Goal: Contribute content

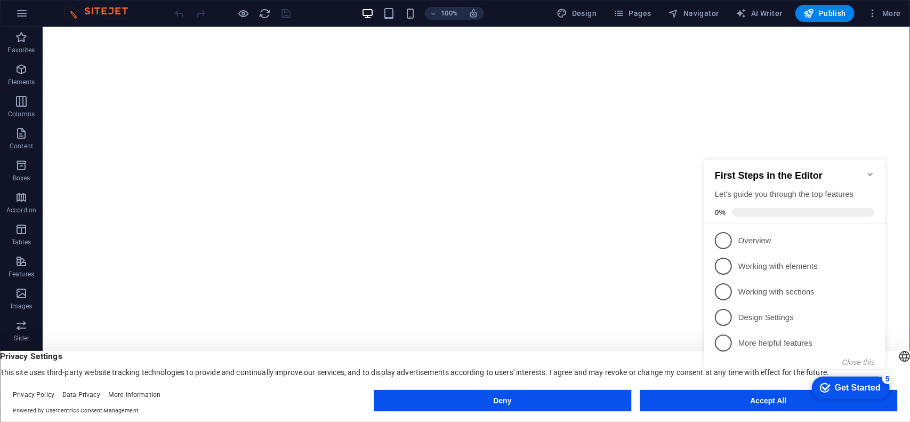
click at [768, 399] on div "checkmark Get Started 5 First Steps in the Editor Let's guide you through the t…" at bounding box center [797, 273] width 194 height 259
click at [690, 407] on button "Accept All" at bounding box center [769, 400] width 258 height 21
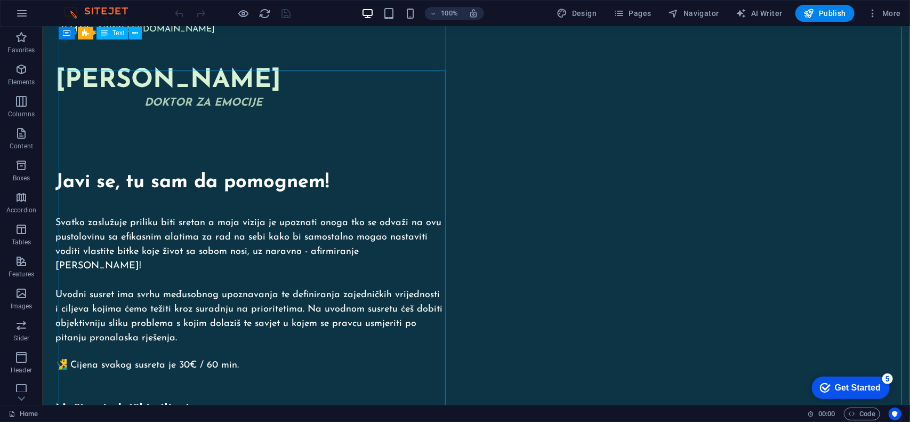
scroll to position [53, 0]
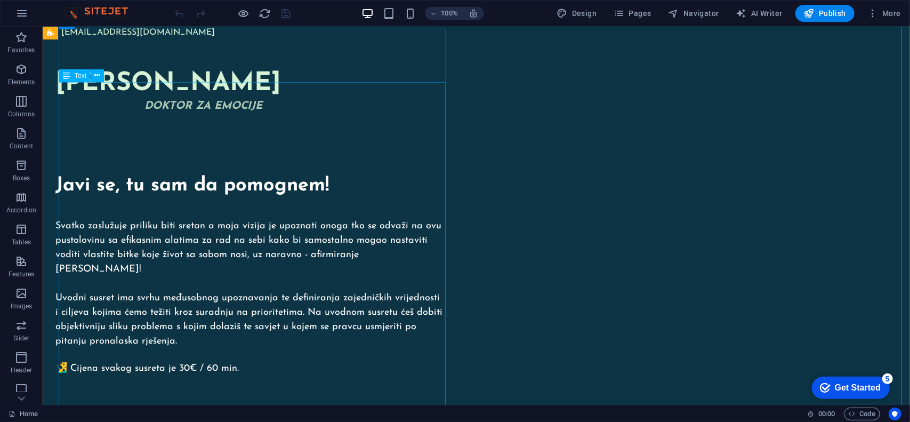
click at [315, 210] on div "Javi se, tu [PERSON_NAME] da pomognem! Svatko zaslužuje priliku biti sretan a m…" at bounding box center [248, 405] width 387 height 568
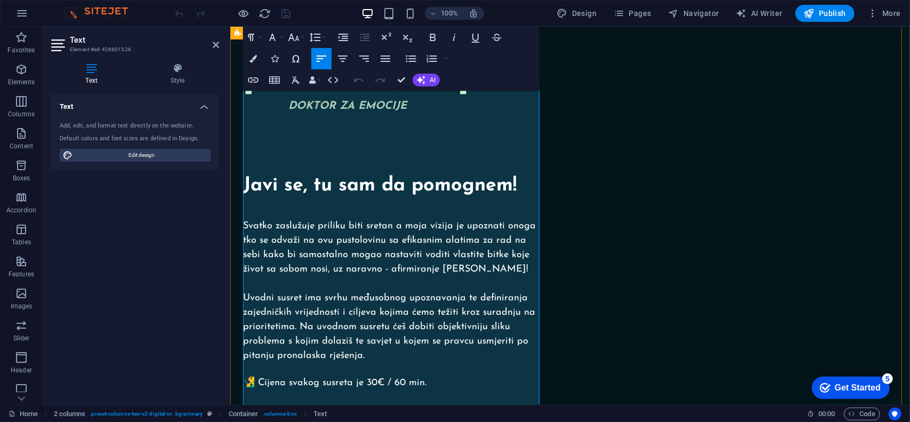
click at [379, 229] on span "Svatko zaslužuje priliku biti sretan a moja vizija je upoznati onoga tko se odv…" at bounding box center [389, 247] width 293 height 53
click at [387, 229] on span "Svatko zaslužuje priliku biti sretan a moja vizija je upoznati onoga tko se odv…" at bounding box center [389, 247] width 293 height 53
click at [412, 293] on span "Uvodni susret ima svrhu međusobnog upoznavanja te definiranja zajedničkih vrije…" at bounding box center [389, 326] width 292 height 67
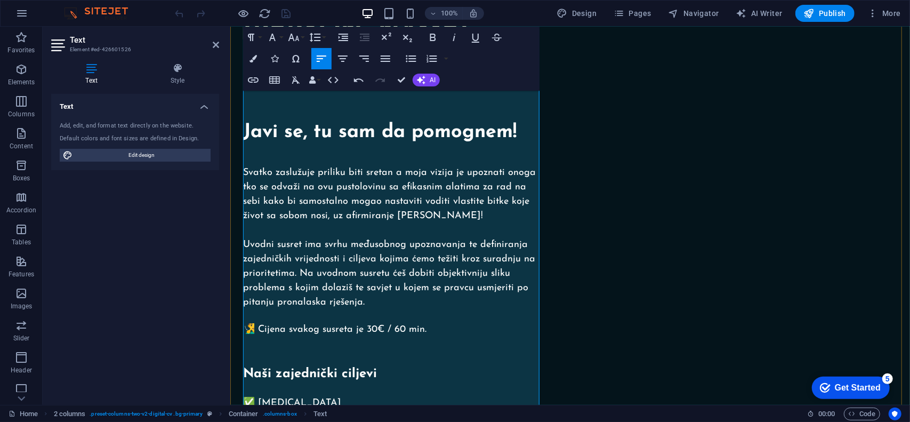
scroll to position [160, 0]
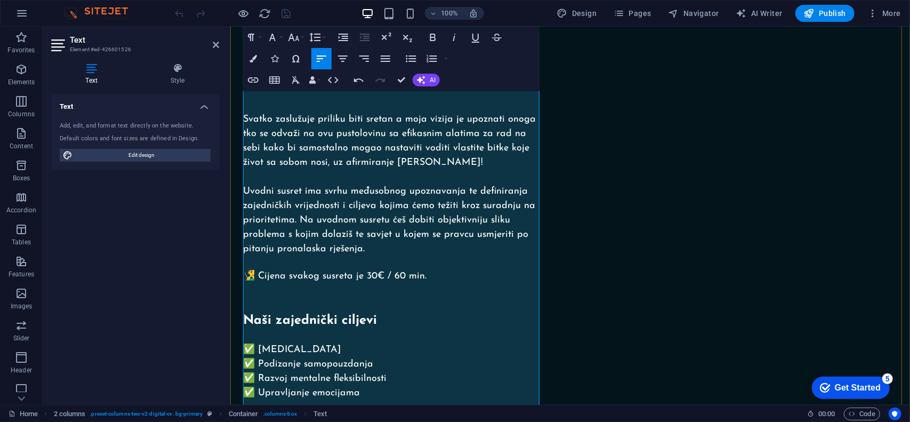
click at [382, 210] on p "Uvodni susret ima svrhu međusobnog upoznavanja te definiranja zajedničkih vrije…" at bounding box center [393, 220] width 301 height 72
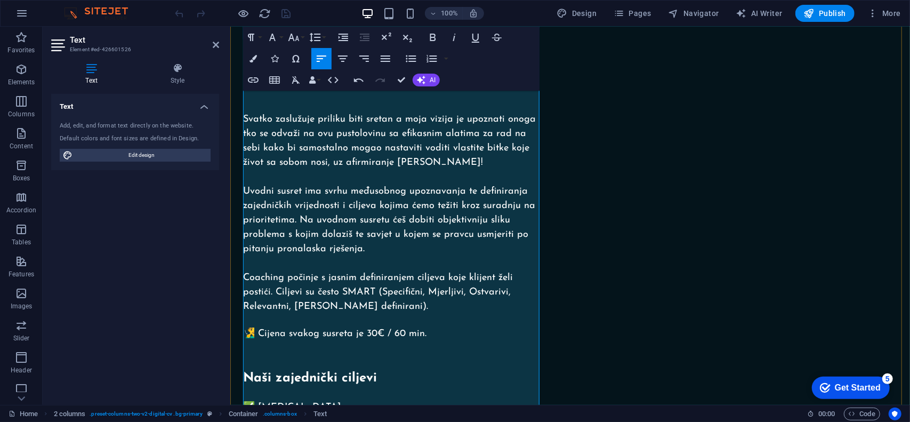
click at [288, 272] on span "Coaching počinje s jasnim definiranjem ciljeva koje klijent želi postići. Cilje…" at bounding box center [378, 291] width 270 height 38
click at [244, 272] on span "Coaching počinje s jasnim definiranjem ciljeva koje klijent želi postići. Cilje…" at bounding box center [378, 291] width 270 height 38
click at [275, 272] on span "Kroz Coaching počinje s jasnim definiranjem ciljeva koje klijent želi postići. …" at bounding box center [388, 291] width 290 height 38
click at [308, 272] on span "Kroz coaching počinje s jasnim definiranjem ciljeva koje klijent želi postići. …" at bounding box center [388, 291] width 291 height 38
click at [411, 272] on span "Kroz coaching kojim se bavim počinje s jasnim definiranjem ciljeva koje klijent…" at bounding box center [388, 291] width 291 height 38
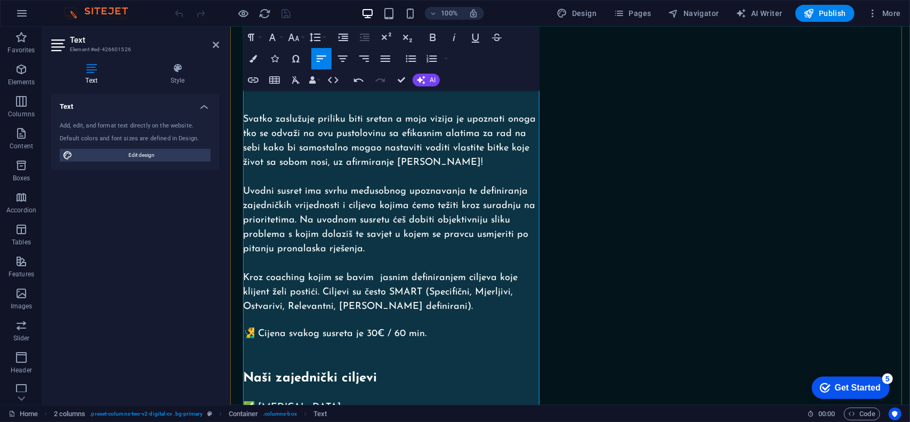
click at [405, 272] on span "Kroz coaching kojim se bavim jasnim definiranjem ciljeva koje klijent želi post…" at bounding box center [380, 291] width 275 height 38
click at [377, 272] on span "Kroz coaching kojim se bavim jasno definiranjem ciljeva koje klijent želi posti…" at bounding box center [392, 291] width 299 height 38
click at [453, 272] on span "Kroz coaching kojim se bavim jasno definiranjem ciljeva koje klijent želi posti…" at bounding box center [390, 291] width 295 height 38
click at [398, 272] on span "Kroz coaching kojim se bavim jasno definiramo ciljeva koje klijent želi postići…" at bounding box center [387, 291] width 288 height 38
click at [476, 272] on span "Kroz coaching kojim se bavim jasno definiramo ciljeva koje klijent želi postići…" at bounding box center [387, 291] width 288 height 38
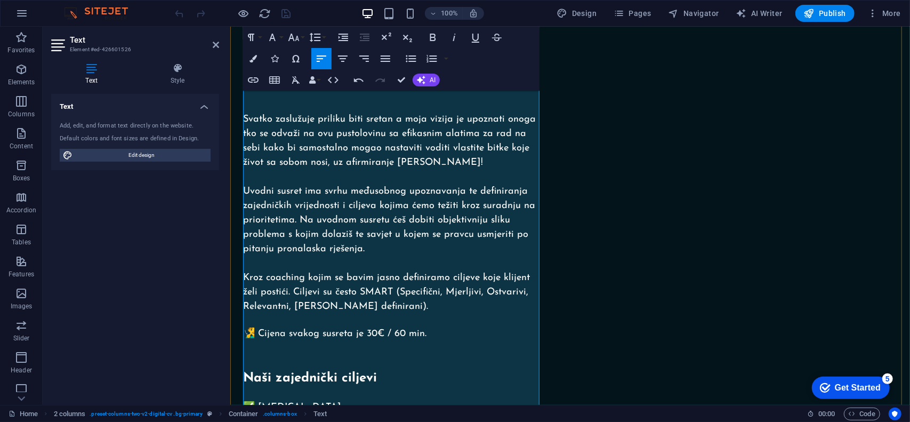
click at [445, 272] on span "Kroz coaching kojim se bavim jasno definiramo ciljeve koje klijent želi postići…" at bounding box center [386, 291] width 287 height 38
click at [340, 272] on span "Kroz coaching kojim se bavim jasno definiram ciljeve koje klijent želi postići.…" at bounding box center [392, 291] width 299 height 38
click at [381, 270] on p "Kroz coaching kojim se bavim jasno definiram ciljeve koje klijent želi postići.…" at bounding box center [393, 291] width 301 height 43
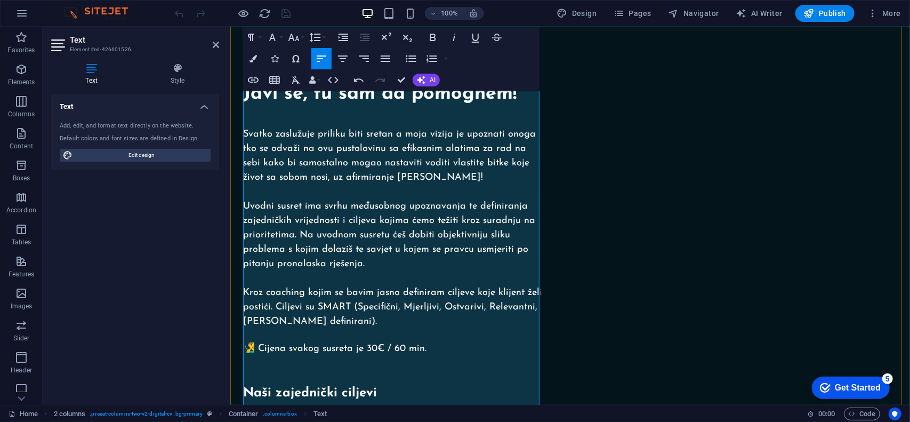
scroll to position [107, 0]
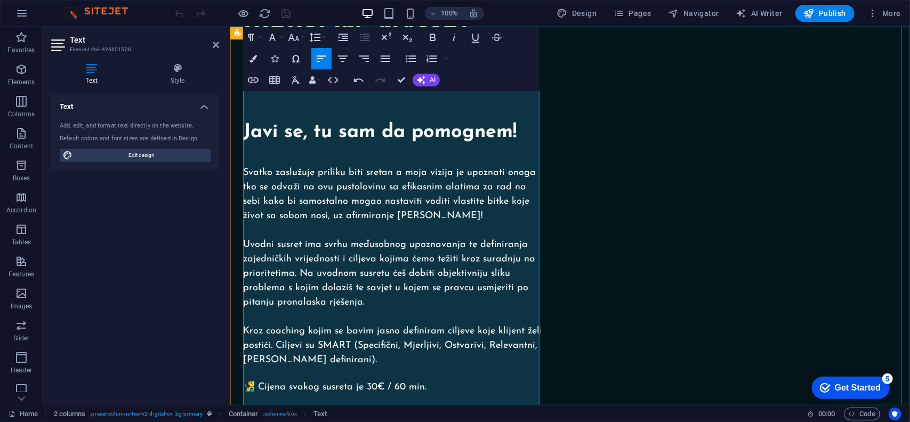
click at [468, 176] on p "Svatko zaslužuje priliku biti sretan a moja vizija je upoznati onoga tko se odv…" at bounding box center [393, 194] width 301 height 58
click at [331, 175] on span "Svatko zaslužuje priliku biti sretan a moja vizija je upoznati onoga tko se odv…" at bounding box center [389, 193] width 293 height 53
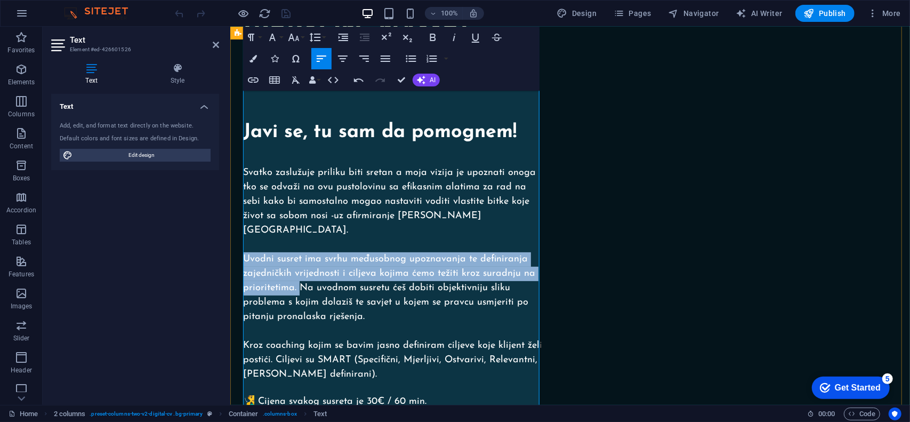
drag, startPoint x: 299, startPoint y: 233, endPoint x: 245, endPoint y: 198, distance: 63.8
click at [245, 252] on p "Uvodni susret ima svrhu međusobnog upoznavanja te definiranja zajedničkih vrije…" at bounding box center [393, 288] width 301 height 72
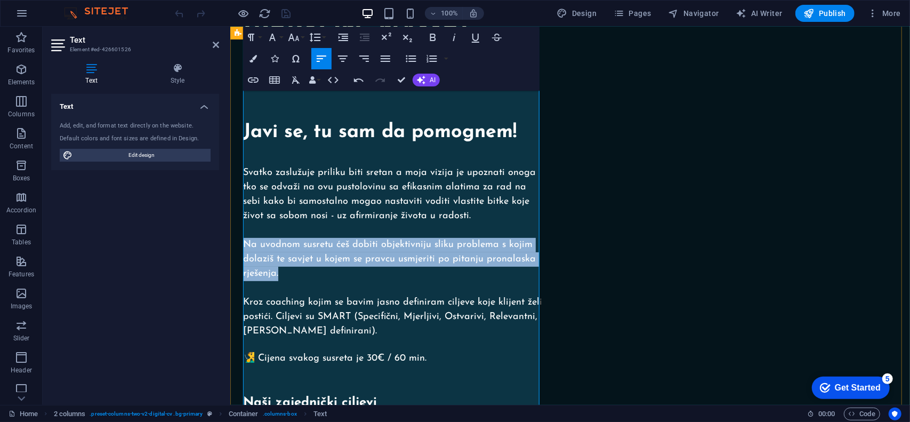
drag, startPoint x: 245, startPoint y: 203, endPoint x: 279, endPoint y: 230, distance: 44.4
click at [279, 237] on p "Na uvodnom susretu ćeš dobiti objektivniju sliku problema s kojim dolaziš te sa…" at bounding box center [393, 258] width 301 height 43
copy span "Na uvodnom susretu ćeš dobiti objektivniju sliku problema s kojim dolaziš te sa…"
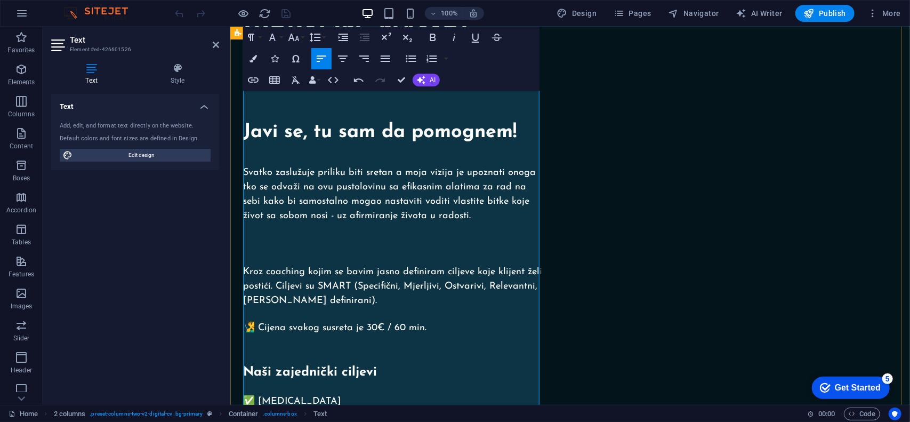
click at [280, 237] on p at bounding box center [393, 243] width 301 height 13
click at [267, 237] on p at bounding box center [393, 243] width 301 height 13
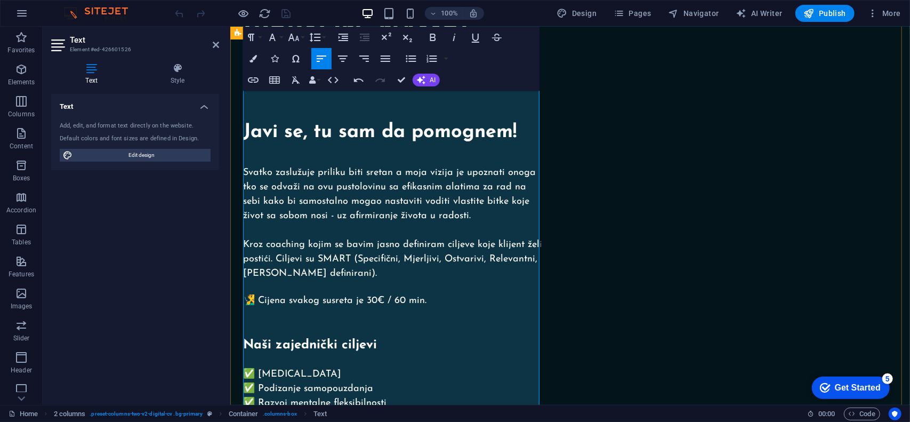
click at [312, 223] on p "​" at bounding box center [393, 230] width 301 height 14
click at [349, 237] on p "Kroz coaching kojim se bavim jasno definiram ciljeve koje klijent želi postići.…" at bounding box center [393, 258] width 301 height 43
click at [263, 239] on span "Kroz coaching kojim se bavim jasno definiram ciljeve koje klijent želi postići.…" at bounding box center [392, 258] width 299 height 38
click at [288, 239] on span "U coaching kojim se bavim jasno definiram ciljeve koje klijent želi postići. Ci…" at bounding box center [390, 258] width 294 height 38
click at [363, 239] on span "U coachingu kojim se bavim jasno definiram ciljeve koje klijent želi postići. C…" at bounding box center [390, 258] width 294 height 38
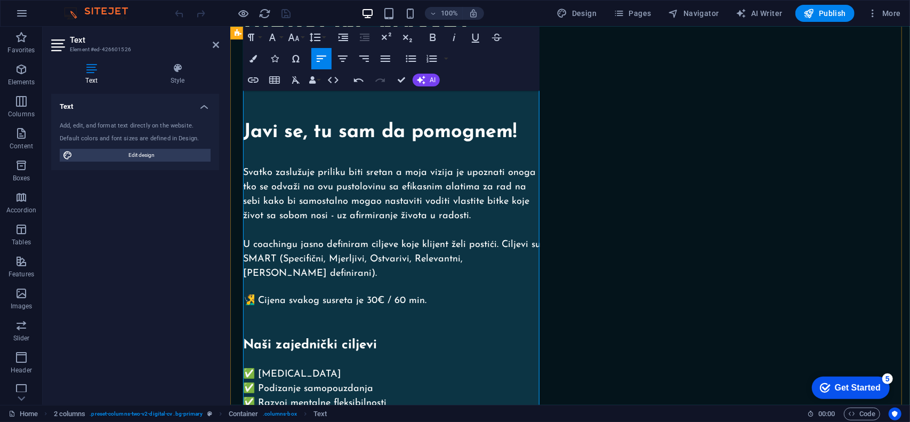
click at [319, 237] on p "U coachingu jasno definiram ciljeve koje klijent želi postići. Ciljevi su SMART…" at bounding box center [393, 258] width 301 height 43
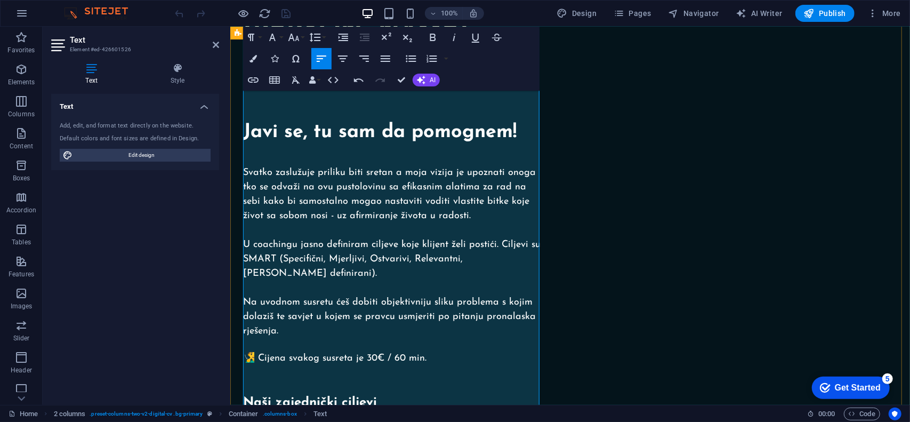
click at [427, 297] on span "Na uvodnom susretu ćeš dobiti objektivniju sliku problema s kojim dolaziš te sa…" at bounding box center [389, 316] width 293 height 38
click at [311, 295] on p "​ Na uvodnom susretu ćeš dobiti cjelovitiju sliku problema s kojim dolaziš te s…" at bounding box center [393, 316] width 301 height 43
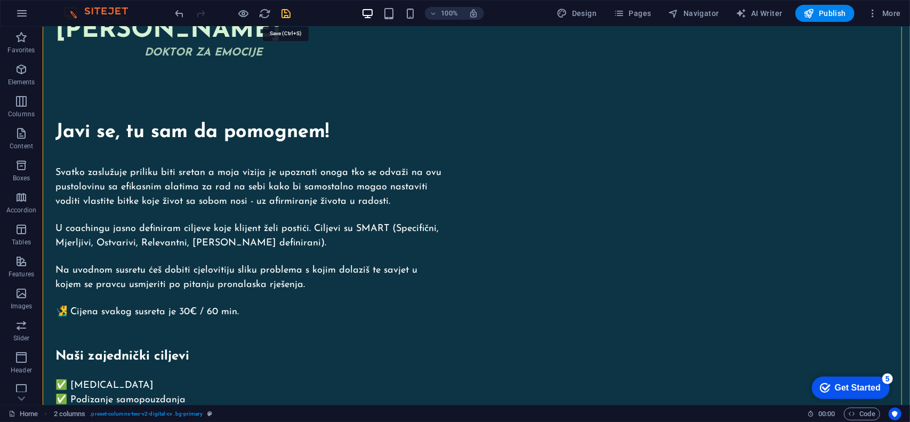
click at [285, 13] on icon "save" at bounding box center [286, 13] width 12 height 12
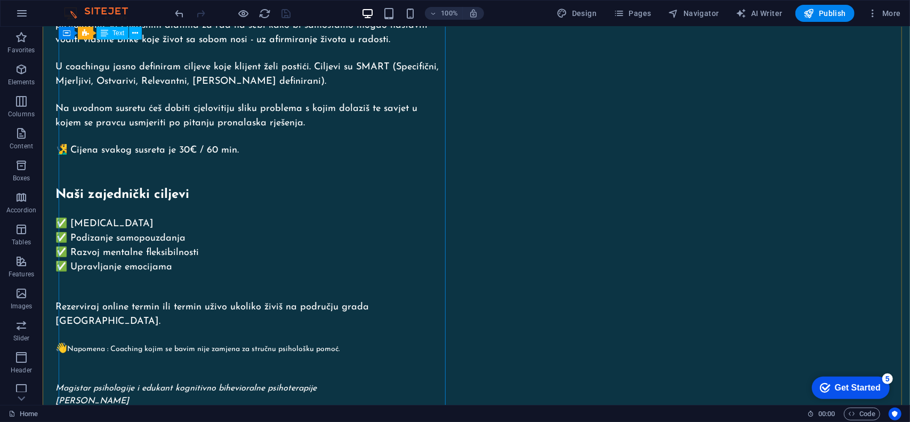
scroll to position [267, 0]
click at [199, 296] on div "Javi se, tu [PERSON_NAME] da pomognem! Svatko zaslužuje priliku biti sretan a m…" at bounding box center [248, 190] width 387 height 565
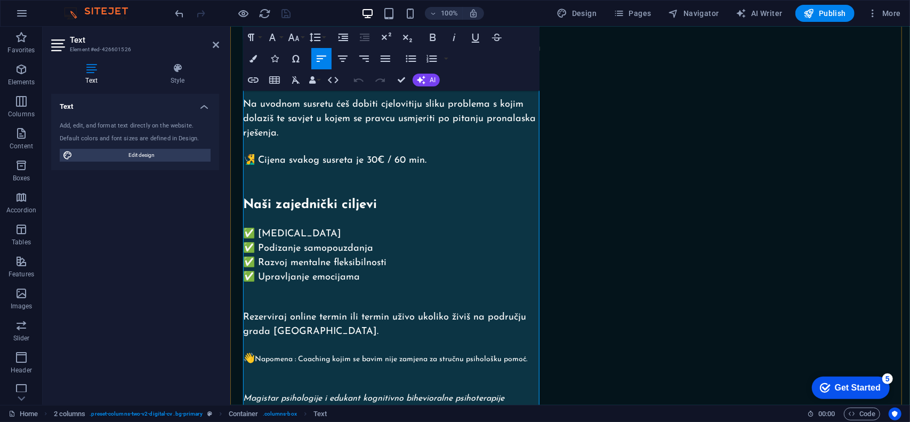
scroll to position [329, 0]
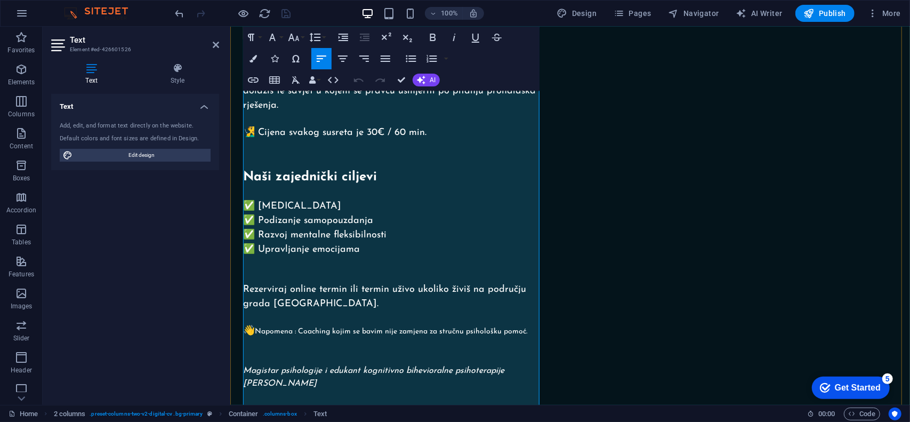
drag, startPoint x: 533, startPoint y: 290, endPoint x: 260, endPoint y: 285, distance: 273.1
click at [260, 324] on p "👋 Napomena : Coaching kojim se bavim nije zamjena za stručnu psihološku pomoć." at bounding box center [393, 331] width 301 height 14
click at [303, 37] on button "Font Size" at bounding box center [296, 37] width 20 height 21
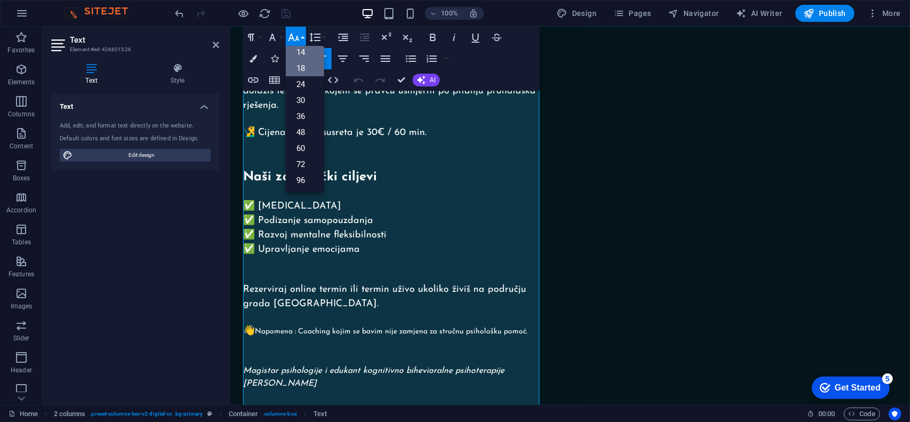
scroll to position [85, 0]
click at [309, 69] on link "18" at bounding box center [305, 69] width 38 height 16
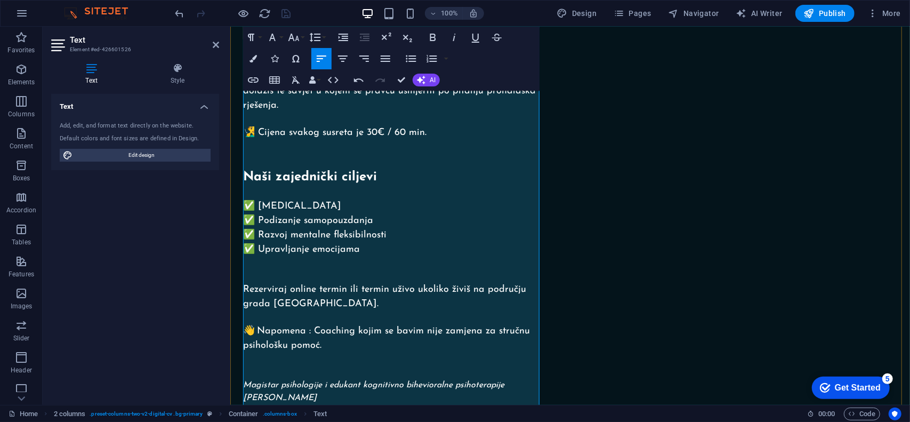
click at [344, 284] on span "Rezerviraj online termin ili termin uživo ukoliko živiš na području grada [GEOG…" at bounding box center [384, 296] width 283 height 24
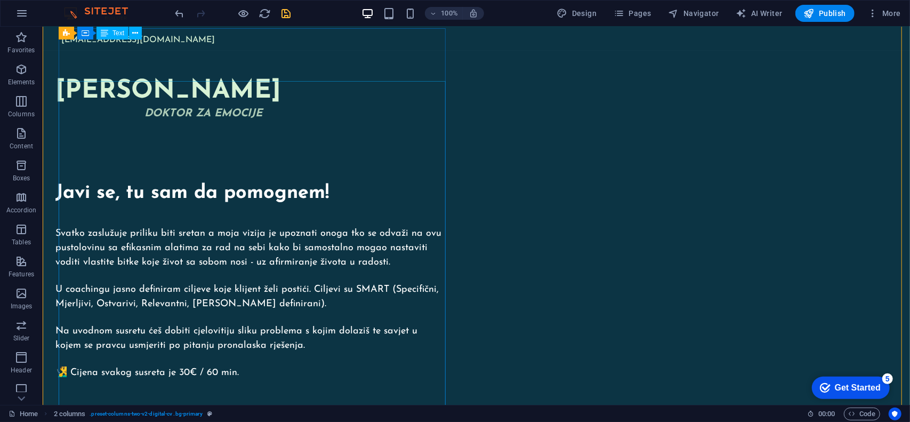
scroll to position [34, 0]
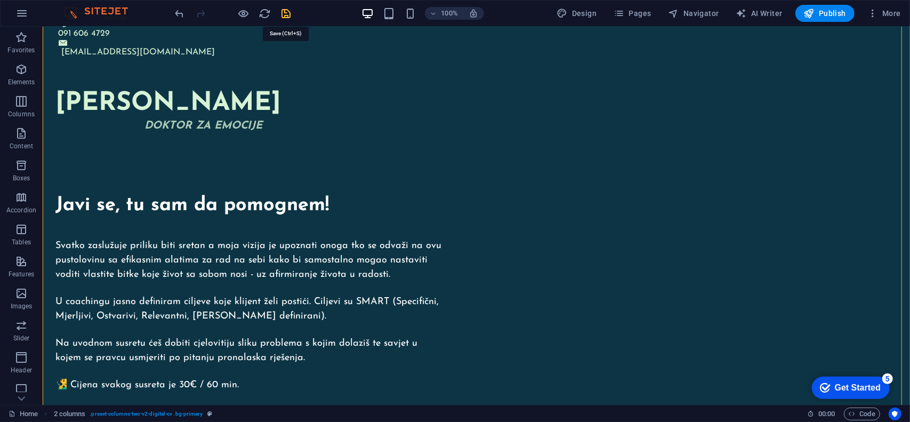
click at [283, 15] on icon "save" at bounding box center [286, 13] width 12 height 12
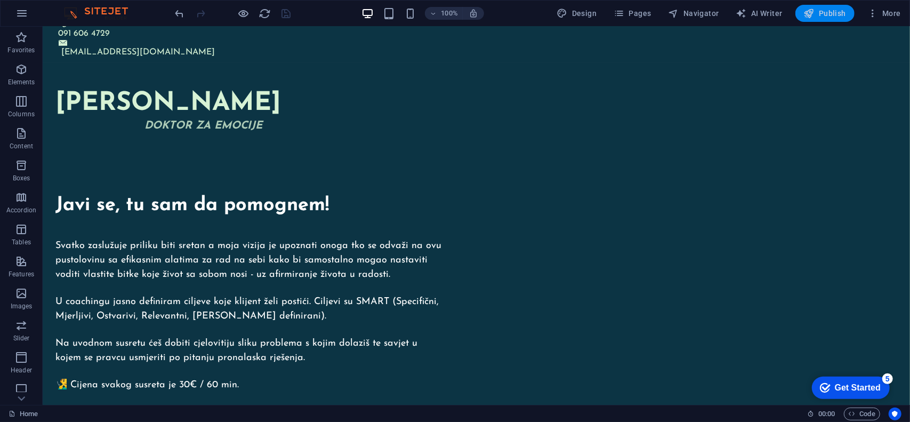
click at [836, 13] on span "Publish" at bounding box center [825, 13] width 42 height 11
